Goal: Browse casually: Explore the website without a specific task or goal

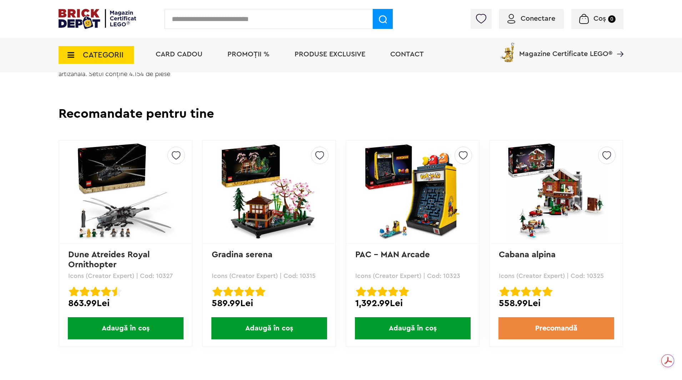
click at [399, 257] on link "PAC - MAN Arcade" at bounding box center [392, 255] width 75 height 9
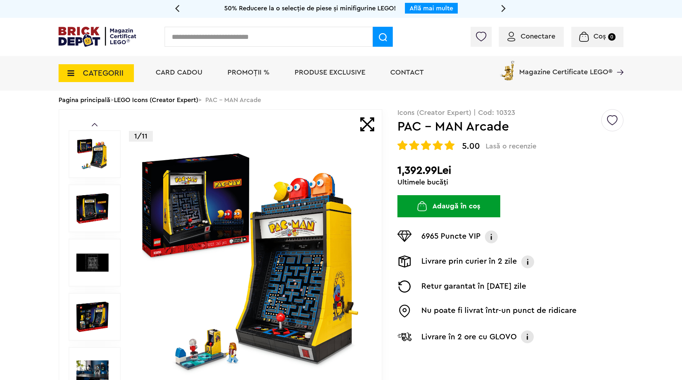
click at [176, 100] on link "LEGO Icons (Creator Expert)" at bounding box center [156, 100] width 84 height 6
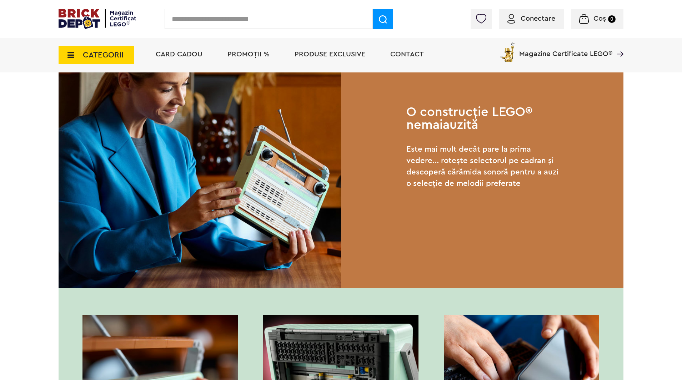
scroll to position [571, 0]
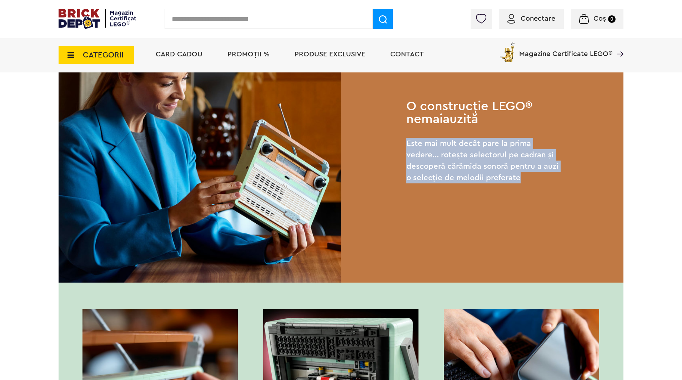
drag, startPoint x: 404, startPoint y: 141, endPoint x: 568, endPoint y: 182, distance: 168.9
click at [568, 182] on div "O construcție LEGO® nemaiauzită Este mai mult decât pare la prima vedere... rot…" at bounding box center [482, 141] width 282 height 282
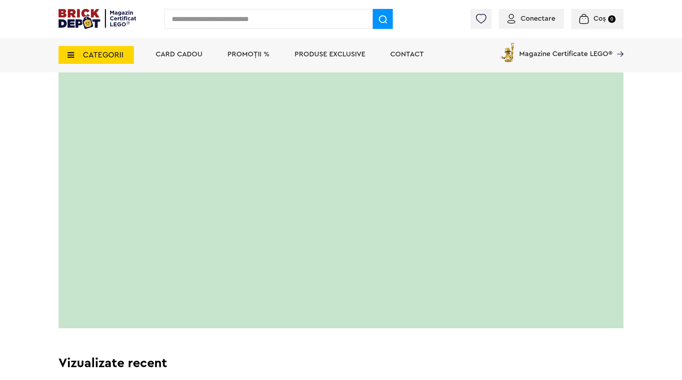
scroll to position [1321, 0]
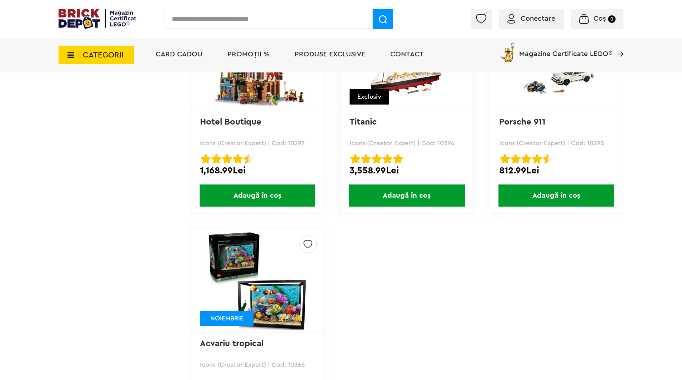
scroll to position [1321, 0]
